Goal: Task Accomplishment & Management: Use online tool/utility

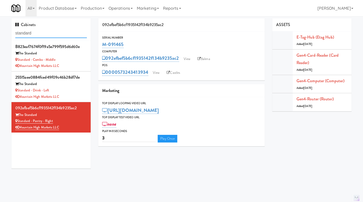
click at [55, 35] on input "standard" at bounding box center [51, 33] width 72 height 9
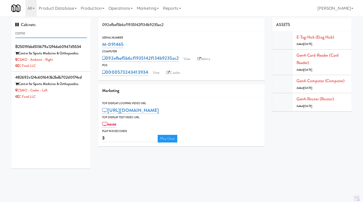
type input "csmo"
click at [70, 67] on div "C Food LLC" at bounding box center [51, 66] width 72 height 6
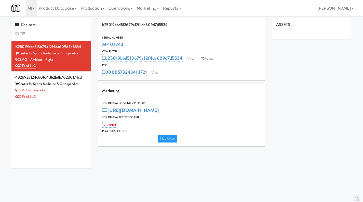
type input "3"
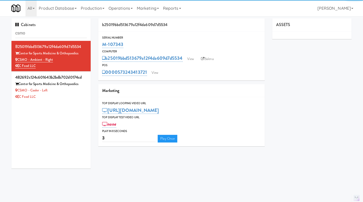
click at [73, 96] on div "C Food LLC" at bounding box center [51, 97] width 72 height 6
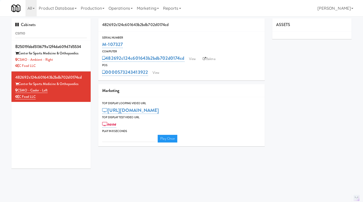
type input "3"
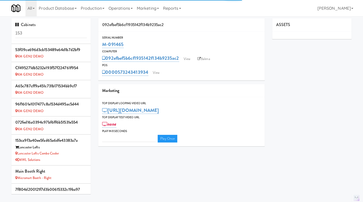
type input "3"
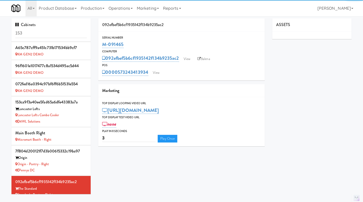
click at [56, 31] on input "153" at bounding box center [51, 33] width 72 height 9
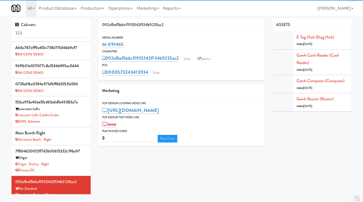
click at [56, 31] on input "153" at bounding box center [51, 33] width 72 height 9
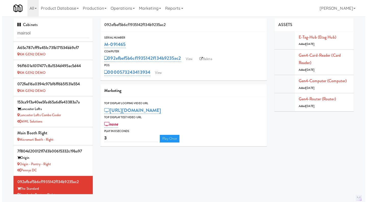
scroll to position [0, 0]
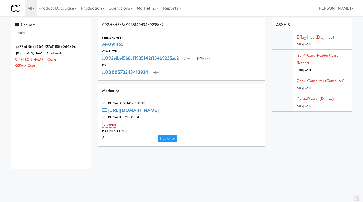
type input "maris"
click at [65, 60] on div "Marisol - Cooler" at bounding box center [51, 60] width 72 height 6
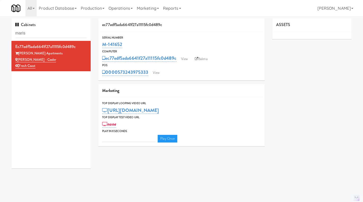
type input "3"
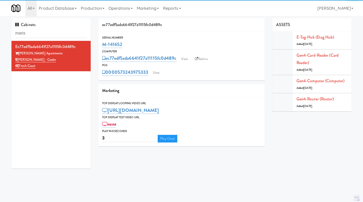
drag, startPoint x: 132, startPoint y: 42, endPoint x: 102, endPoint y: 45, distance: 30.7
click at [102, 45] on div "Serial Number M-141652" at bounding box center [181, 42] width 166 height 14
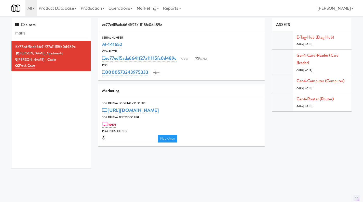
copy link "M-141652"
click at [160, 75] on link "View" at bounding box center [156, 73] width 12 height 8
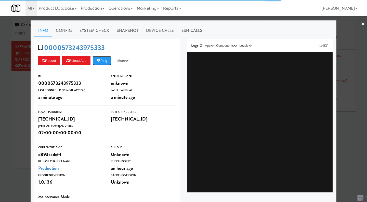
click at [107, 60] on button "Ping" at bounding box center [102, 60] width 19 height 9
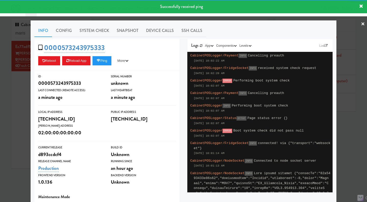
click at [101, 36] on link "System Check" at bounding box center [94, 30] width 37 height 13
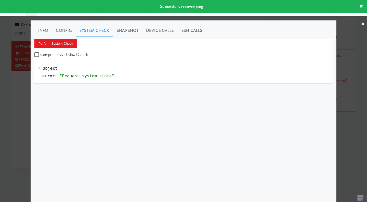
click at [71, 55] on label "Comprehensive (Slow) Check" at bounding box center [61, 55] width 54 height 8
click at [40, 55] on input "Comprehensive (Slow) Check" at bounding box center [37, 55] width 6 height 4
checkbox input "true"
click at [68, 45] on button "Perform System Check" at bounding box center [55, 43] width 43 height 9
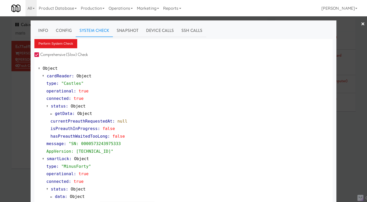
click at [158, 31] on link "Device Calls" at bounding box center [159, 30] width 35 height 13
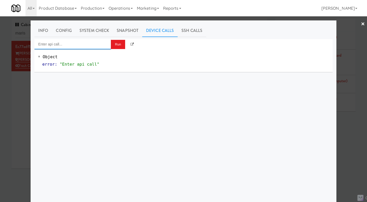
click at [73, 43] on input "Enter api call..." at bounding box center [72, 44] width 76 height 10
